Goal: Task Accomplishment & Management: Manage account settings

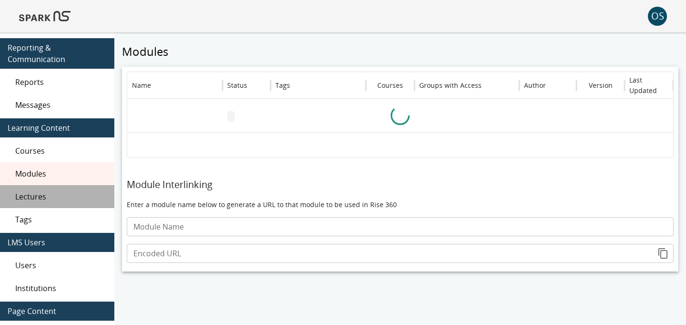
click at [43, 194] on span "Lectures" at bounding box center [60, 196] width 91 height 11
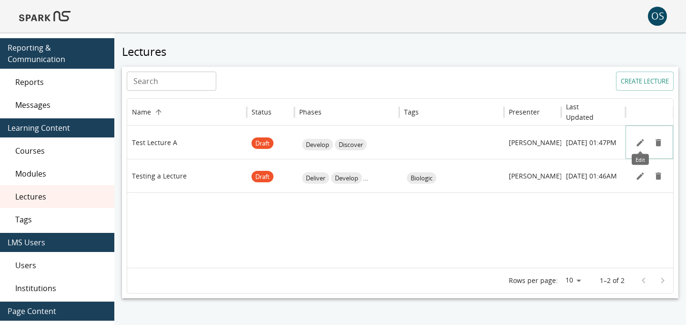
click at [641, 142] on icon "Edit" at bounding box center [640, 142] width 7 height 7
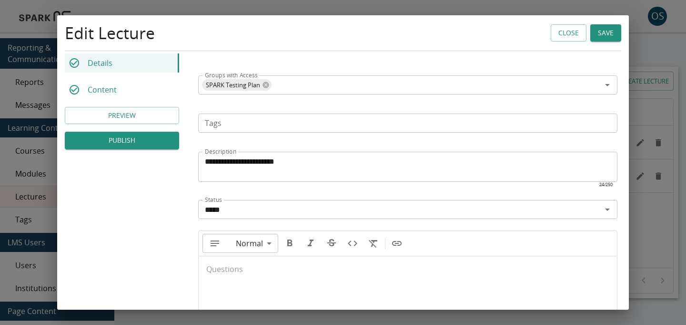
scroll to position [282, 0]
click at [434, 277] on p at bounding box center [407, 275] width 403 height 10
type input "**"
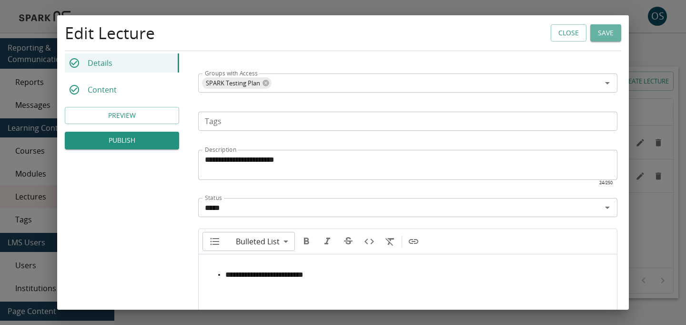
click at [609, 30] on button "Save" at bounding box center [605, 33] width 31 height 18
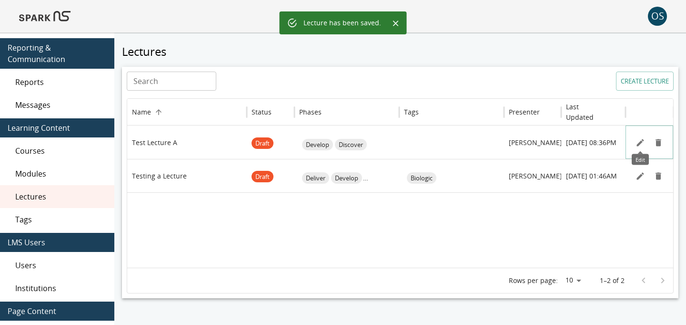
click at [639, 142] on icon "Edit" at bounding box center [640, 142] width 7 height 7
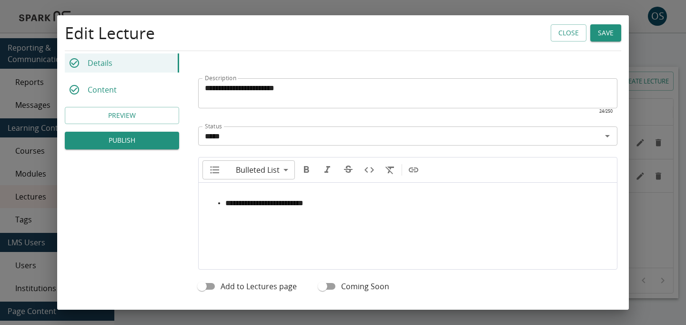
scroll to position [345, 0]
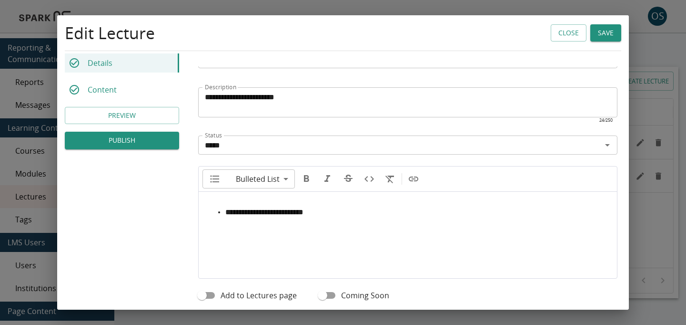
click at [569, 38] on button "Close" at bounding box center [569, 33] width 36 height 18
